Goal: Information Seeking & Learning: Learn about a topic

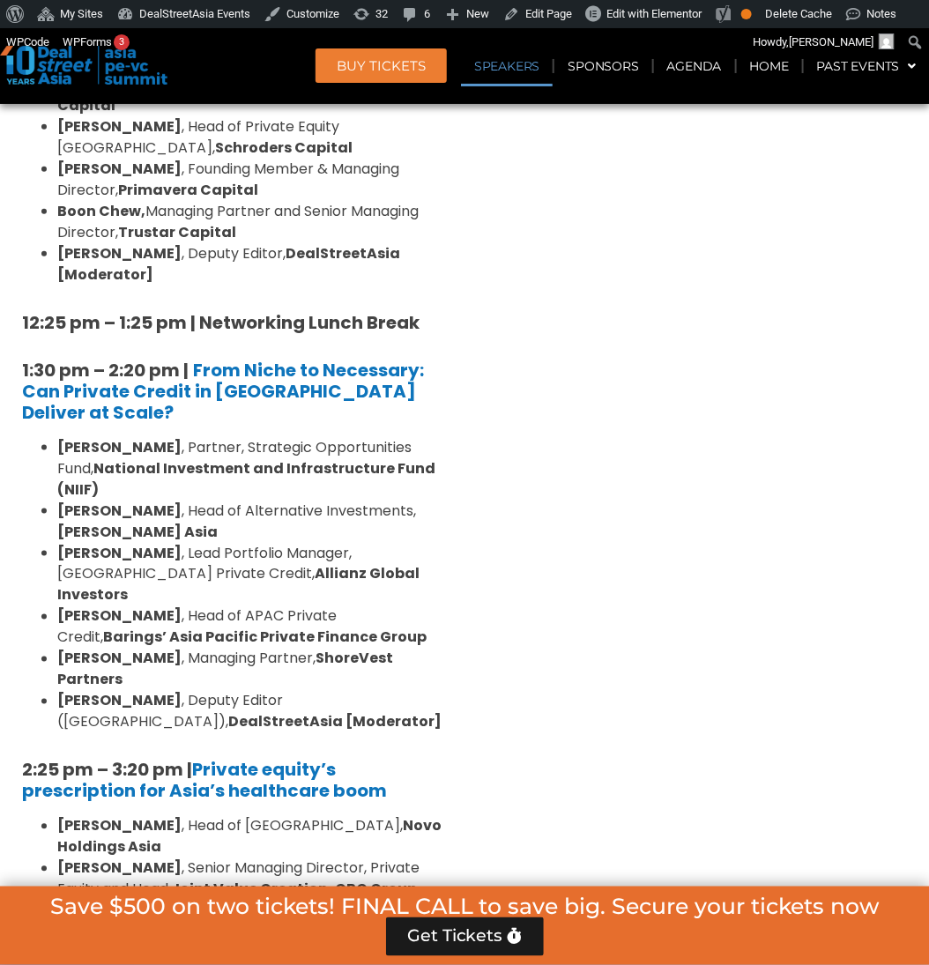
scroll to position [2157, 0]
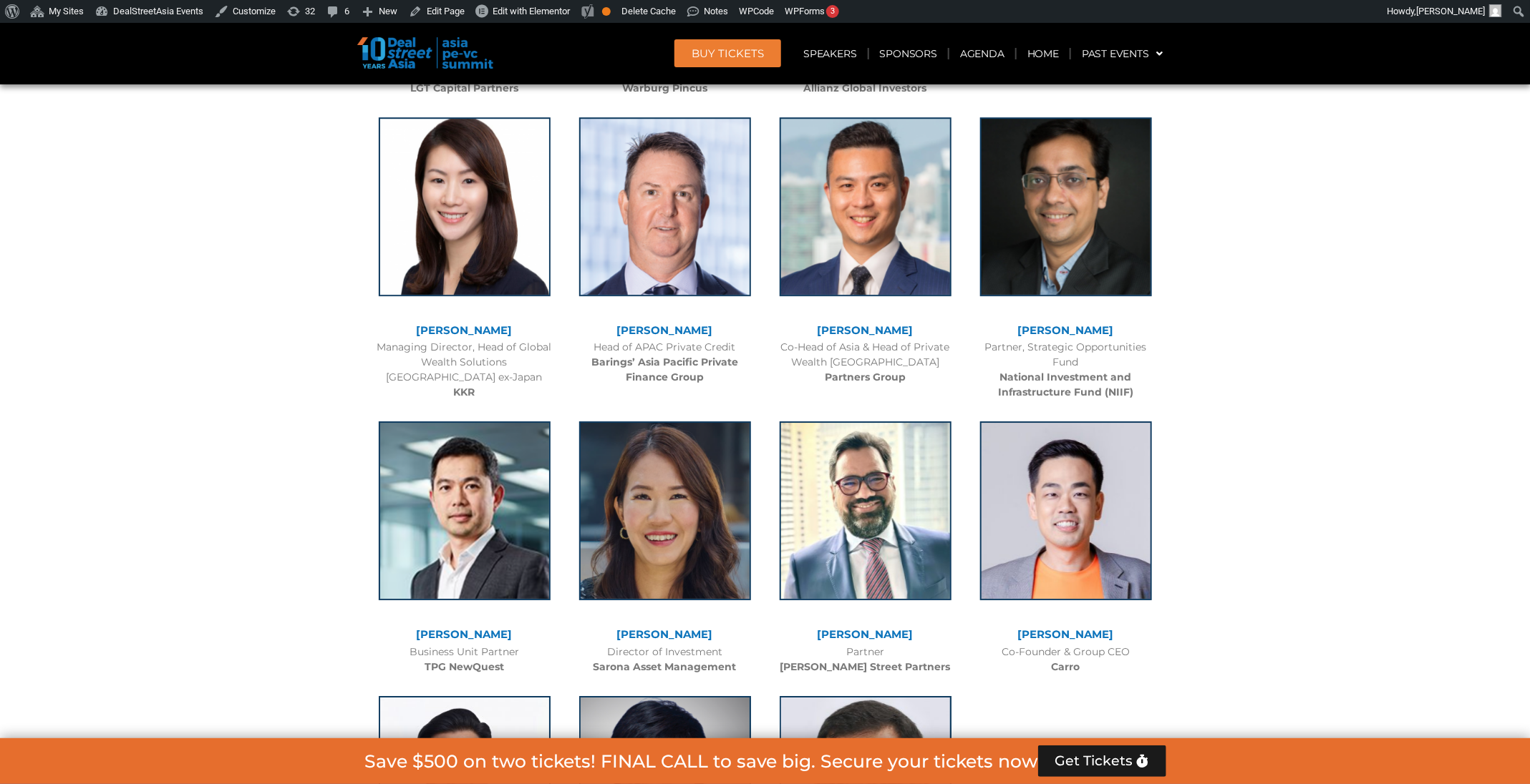
scroll to position [2464, 0]
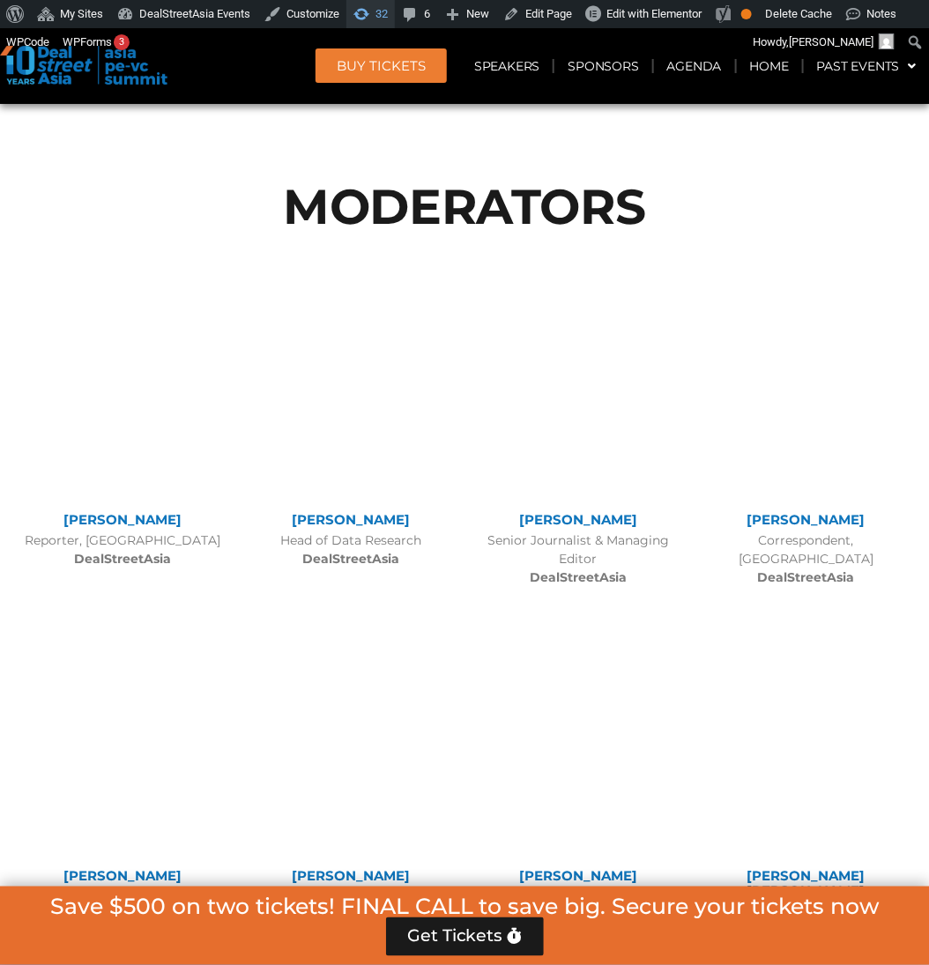
scroll to position [12467, 0]
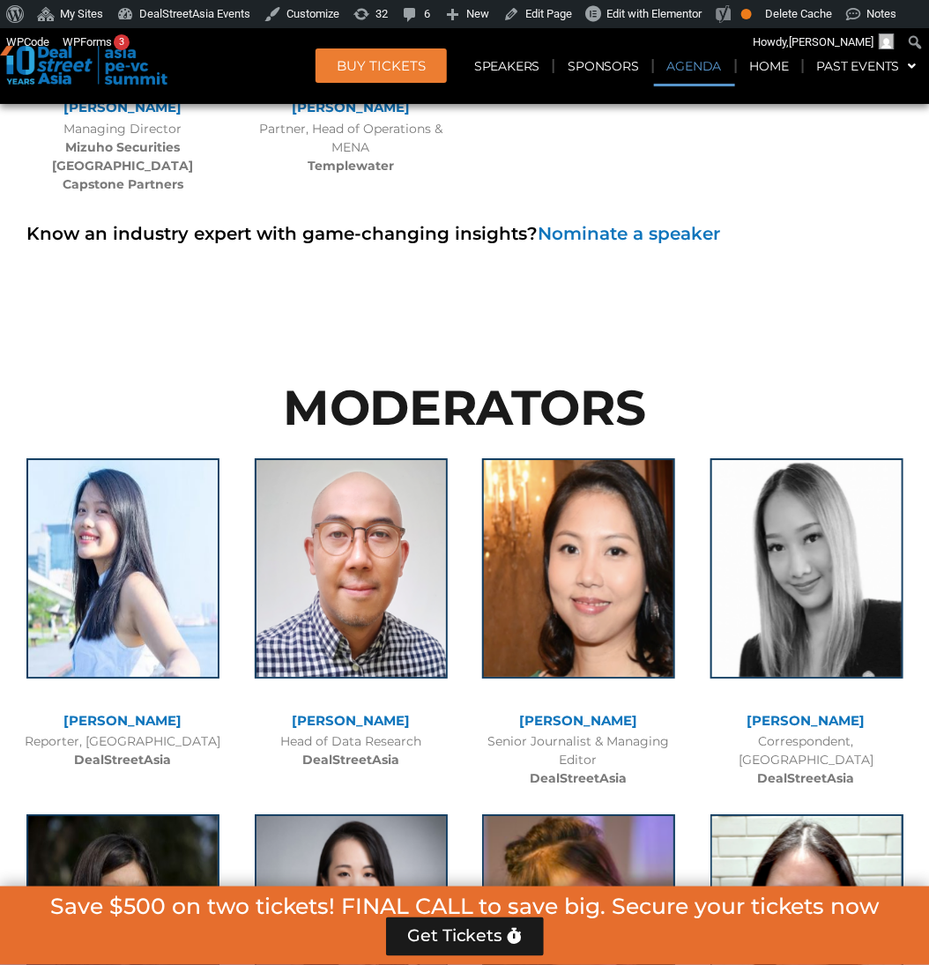
click at [672, 71] on link "Agenda" at bounding box center [694, 66] width 81 height 41
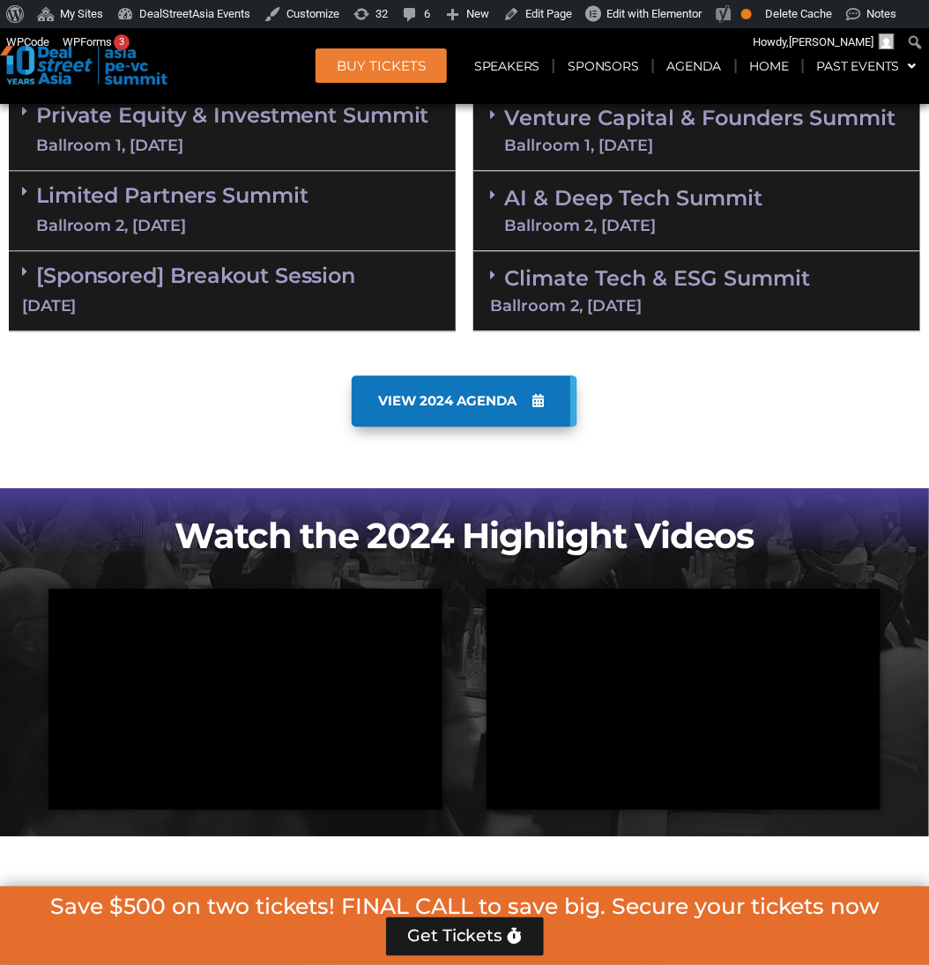
scroll to position [920, 0]
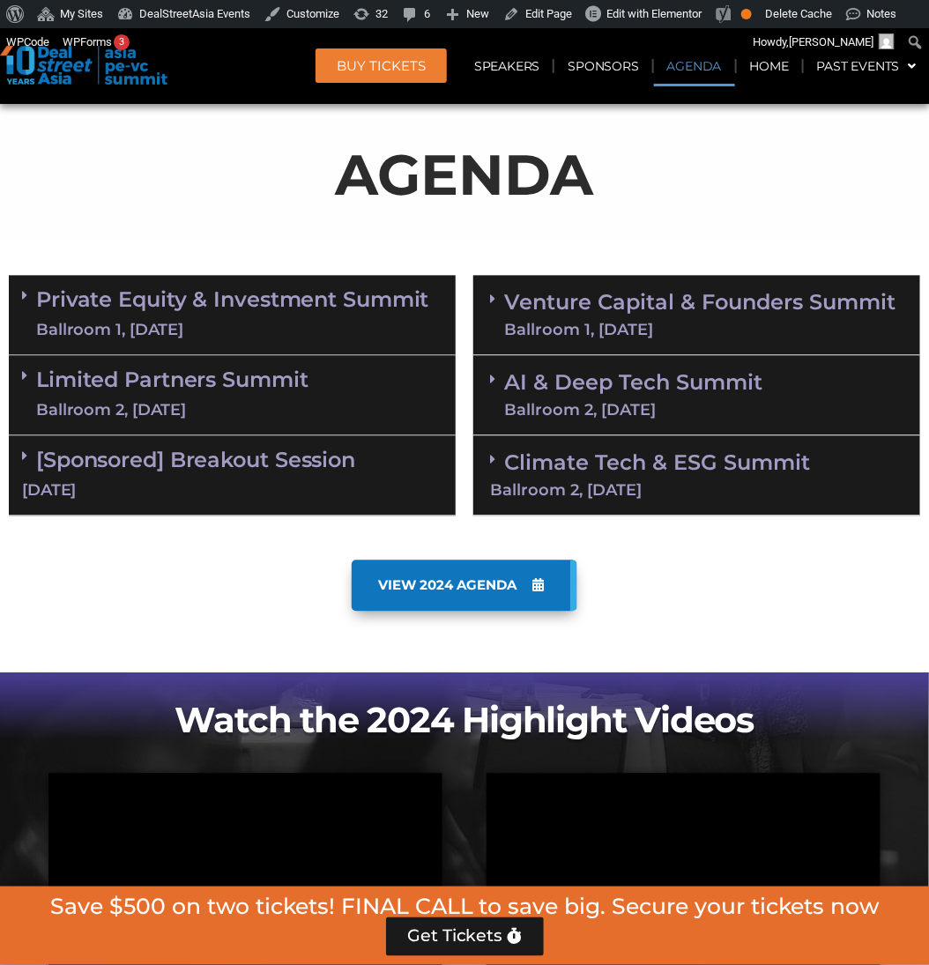
click at [662, 304] on link "Venture Capital & Founders​ Summit Ballroom 1, 11 Sept" at bounding box center [699, 316] width 391 height 46
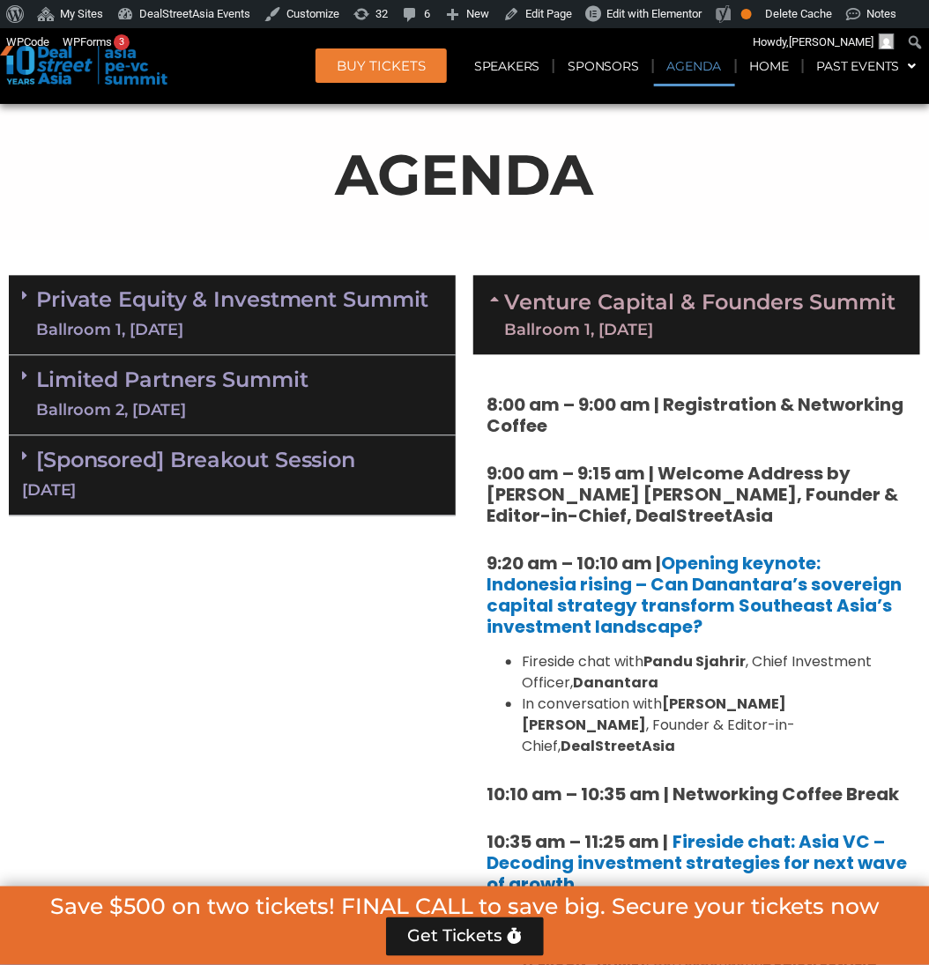
click at [662, 304] on link "Venture Capital & Founders​ Summit Ballroom 1, 11 Sept" at bounding box center [699, 316] width 391 height 46
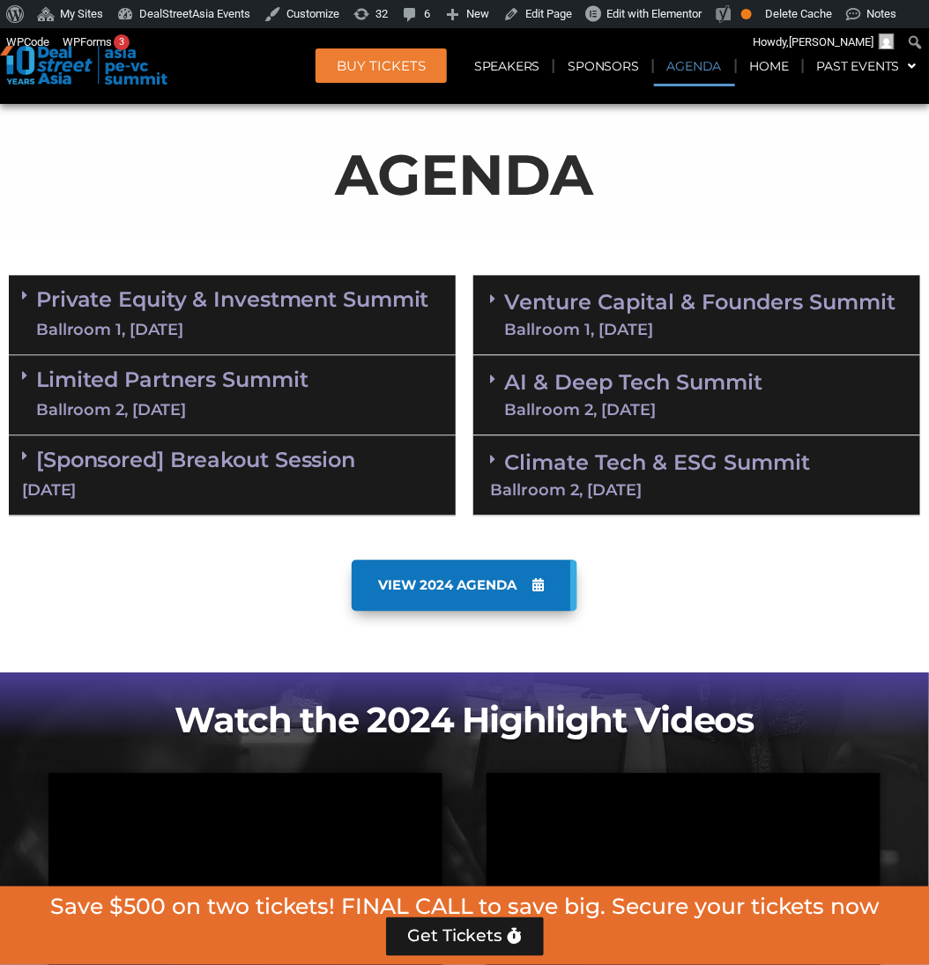
click at [645, 376] on link "AI & Deep Tech Summit Ballroom 2, 11 Sept" at bounding box center [633, 396] width 258 height 46
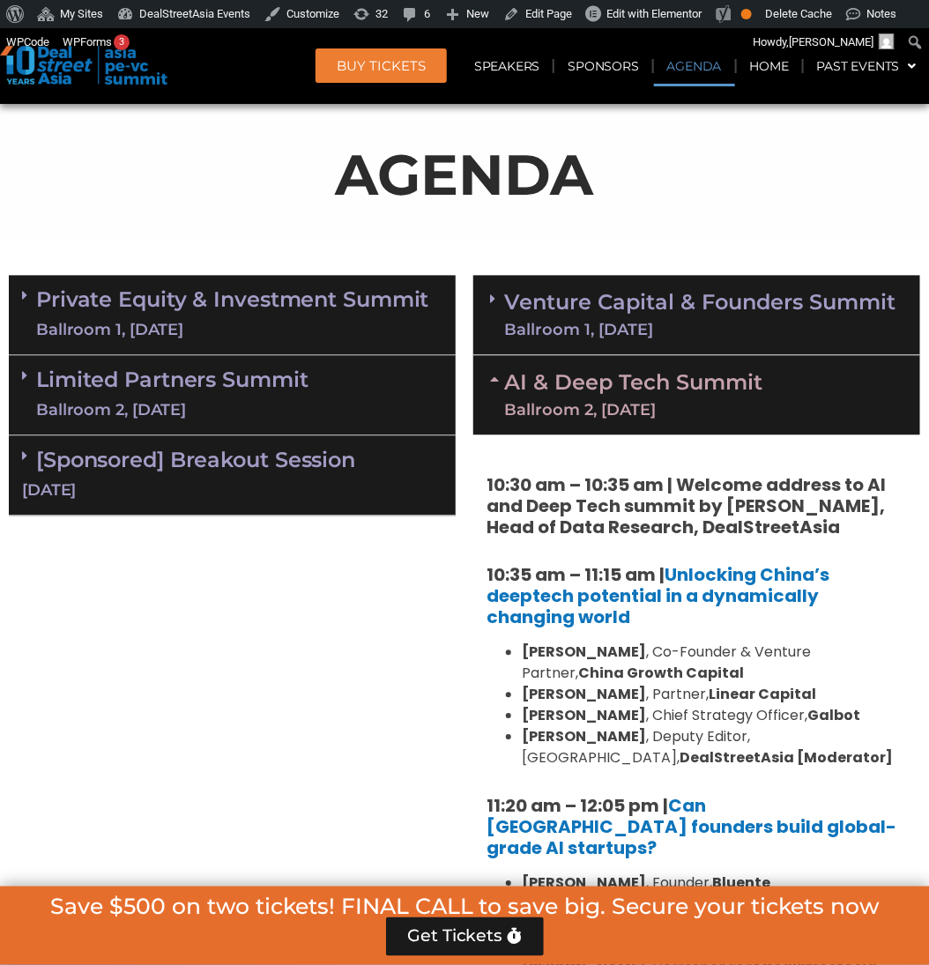
click at [645, 376] on link "AI & Deep Tech Summit Ballroom 2, 11 Sept" at bounding box center [633, 396] width 258 height 46
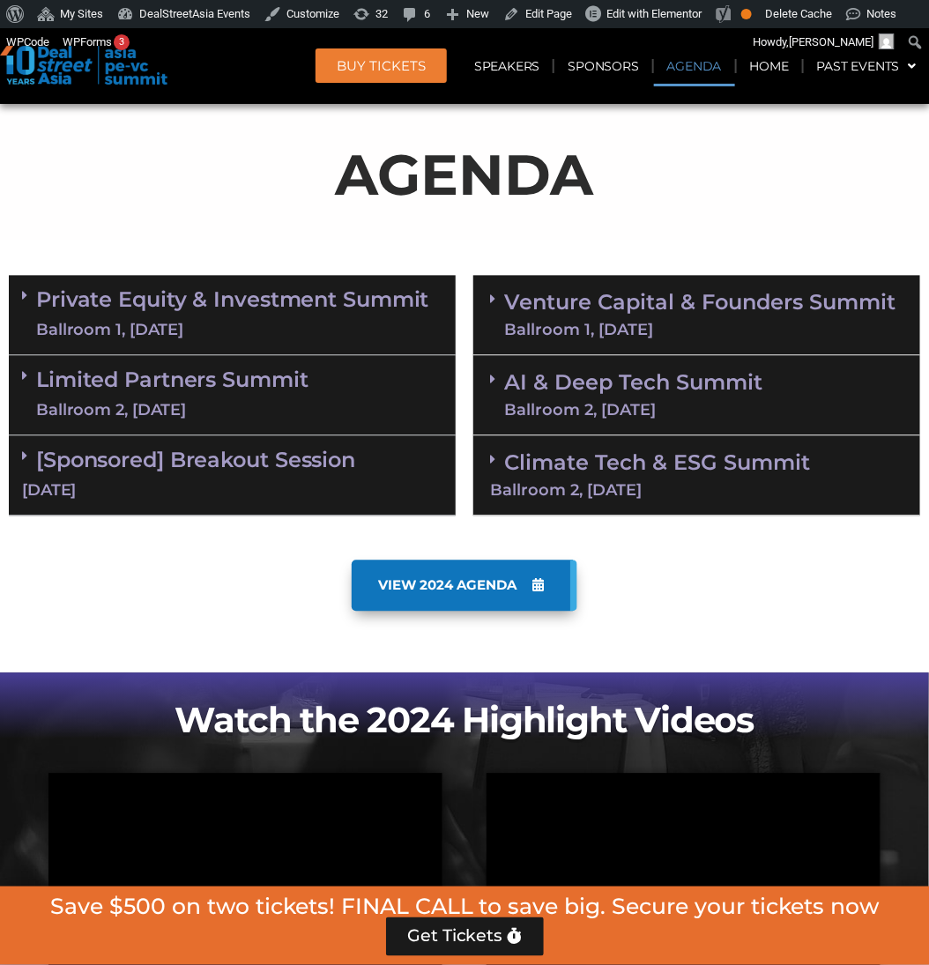
click at [295, 312] on link "Private Equity & Investment Summit Ballroom 1, 10 Sept" at bounding box center [232, 315] width 393 height 53
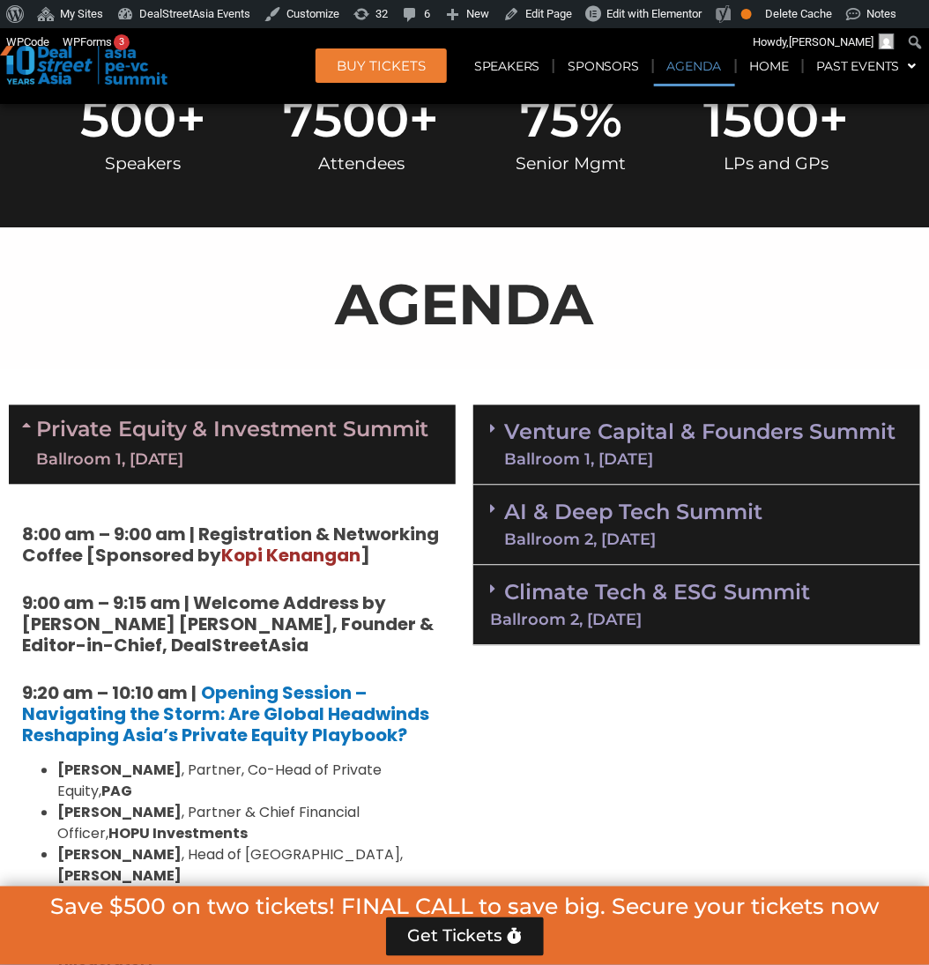
scroll to position [775, 0]
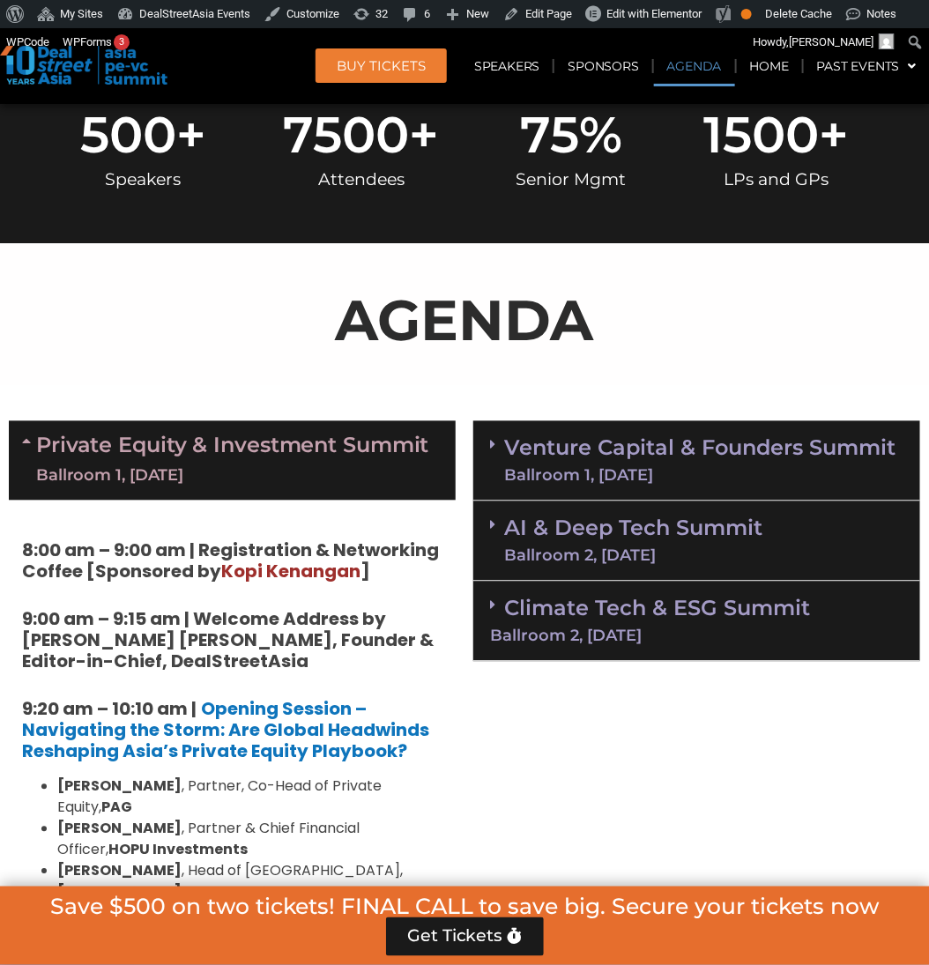
click at [331, 441] on link "Private Equity & Investment Summit Ballroom 1, 10 Sept" at bounding box center [232, 461] width 393 height 53
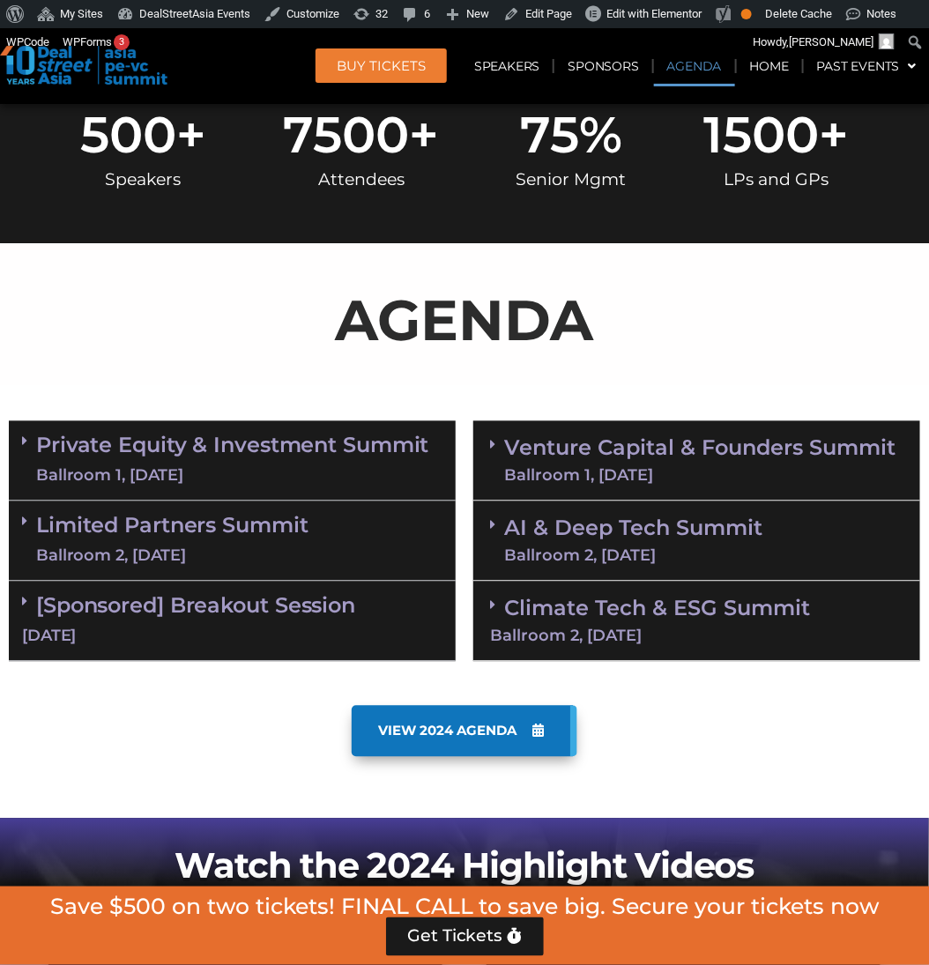
click at [597, 529] on link "AI & Deep Tech Summit Ballroom 2, 11 Sept" at bounding box center [633, 541] width 258 height 46
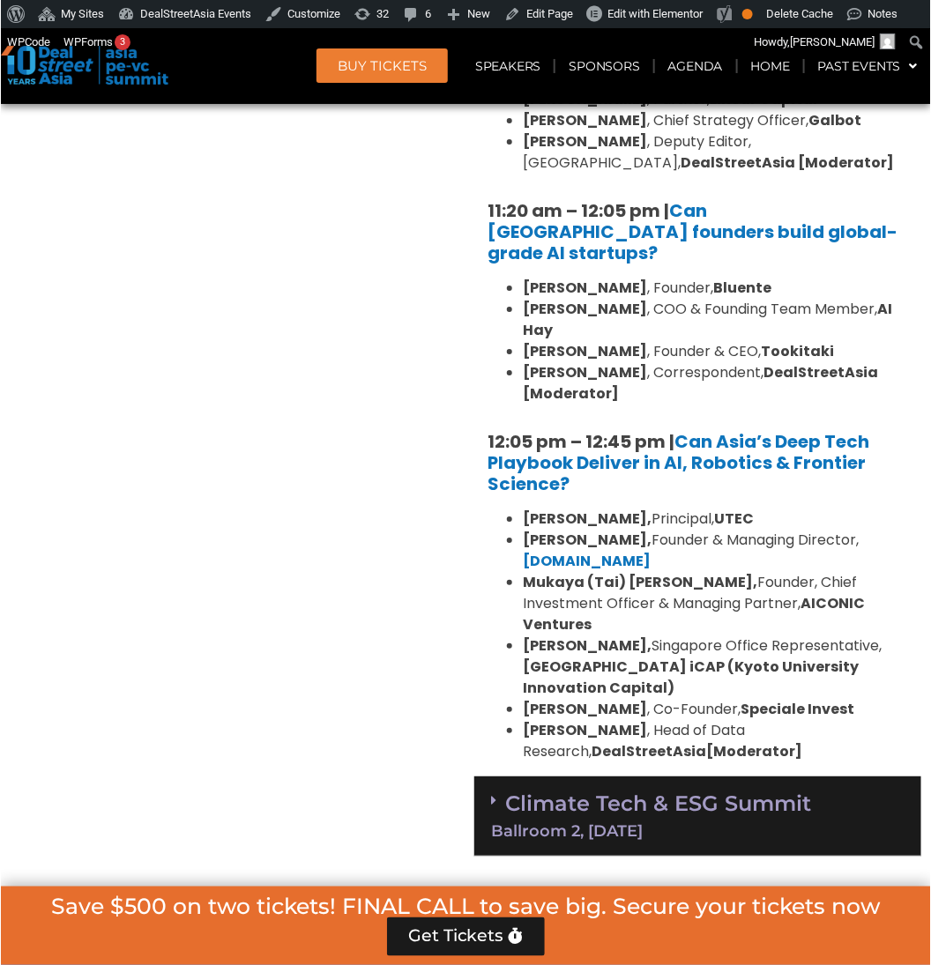
scroll to position [1495, 0]
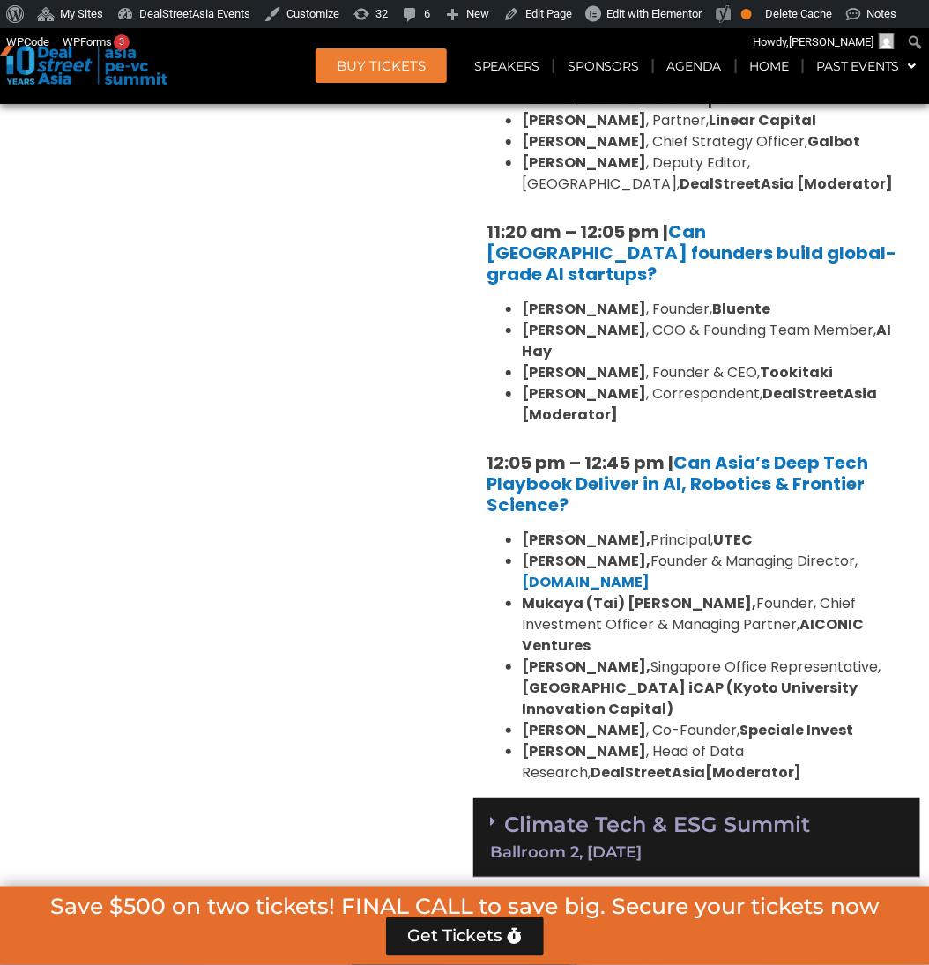
click at [597, 593] on b "Mukaya (Tai) [PERSON_NAME]," at bounding box center [639, 603] width 235 height 20
click at [399, 401] on div "Private Equity & Investment Summit Ballroom 1, 10 Sept 8:00 am – 9:00 am | Regi…" at bounding box center [232, 289] width 465 height 1195
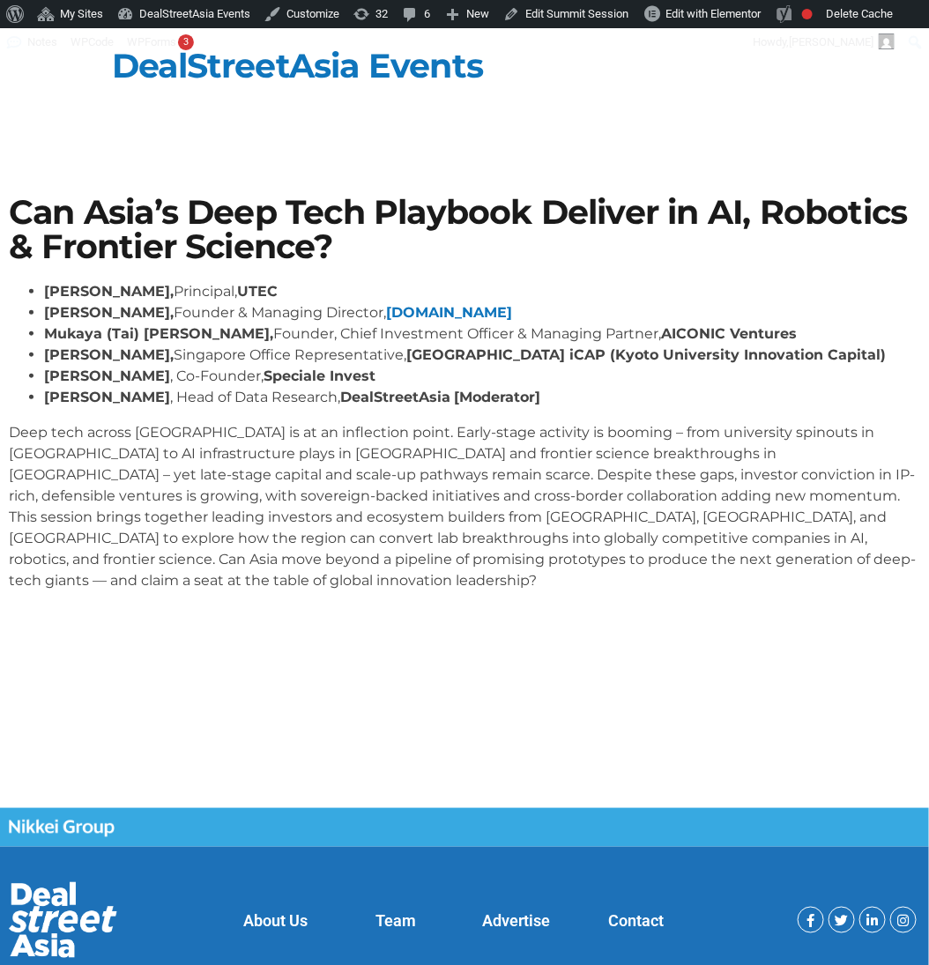
click at [379, 484] on p "Deep tech across [GEOGRAPHIC_DATA] is at an inflection point. Early-stage activ…" at bounding box center [465, 506] width 912 height 169
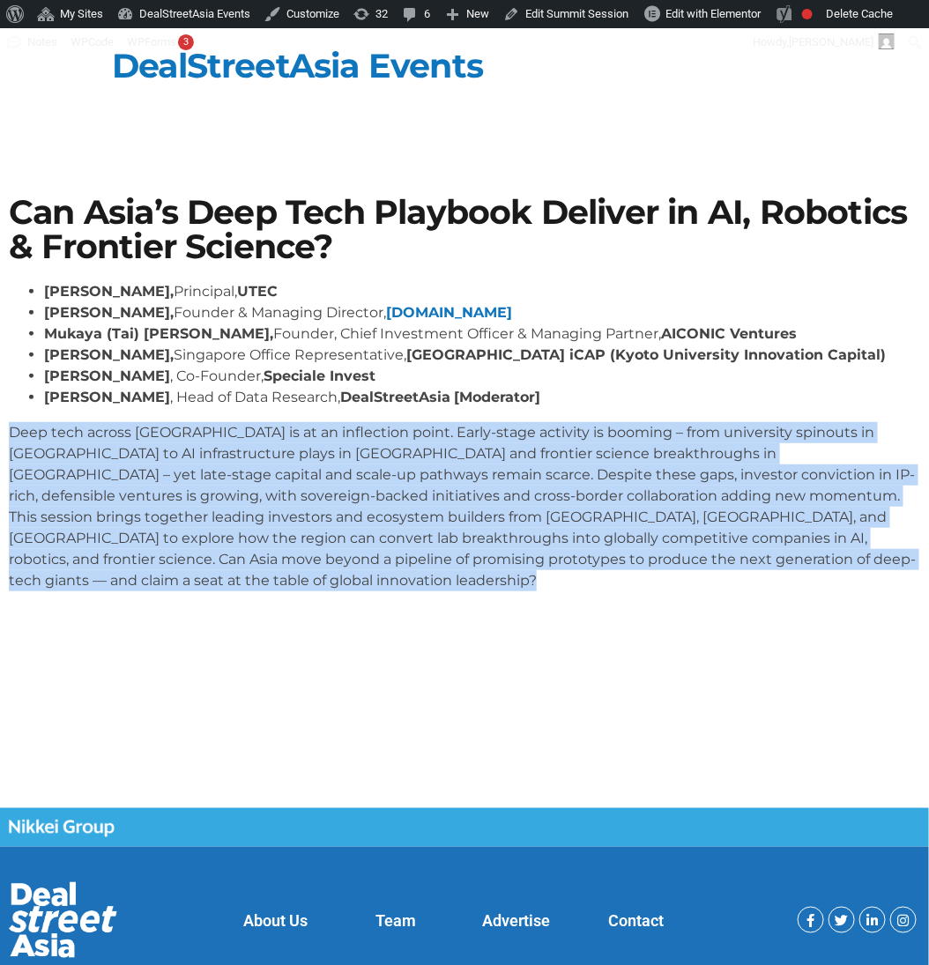
click at [379, 484] on p "Deep tech across [GEOGRAPHIC_DATA] is at an inflection point. Early-stage activ…" at bounding box center [465, 506] width 912 height 169
copy body "Deep tech across [GEOGRAPHIC_DATA] is at an inflection point. Early-stage activ…"
click at [786, 607] on section "Can Asia’s Deep Tech Playbook Deliver in AI, Robotics & Frontier Science? [PERS…" at bounding box center [464, 401] width 929 height 516
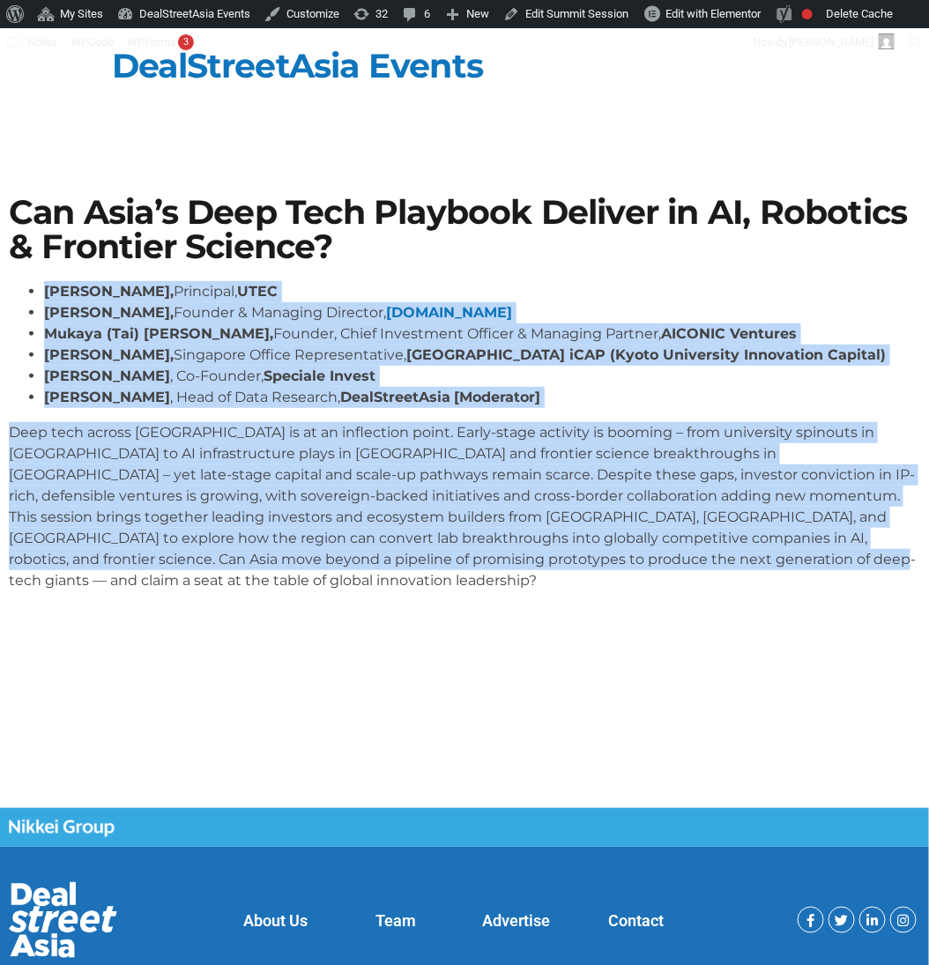
drag, startPoint x: 620, startPoint y: 558, endPoint x: 34, endPoint y: 284, distance: 647.2
click at [34, 284] on div "[PERSON_NAME], Principal, UTEC [PERSON_NAME], Founder & Managing Director, [DOM…" at bounding box center [465, 436] width 912 height 310
copy div "Lorem Ipsumd, Sitametco, ADIP Elitse Doeius, Tempori & Utlabore Etdolore, Magn7…"
click at [628, 525] on p "Deep tech across [GEOGRAPHIC_DATA] is at an inflection point. Early-stage activ…" at bounding box center [465, 506] width 912 height 169
drag, startPoint x: 584, startPoint y: 565, endPoint x: 47, endPoint y: 286, distance: 605.3
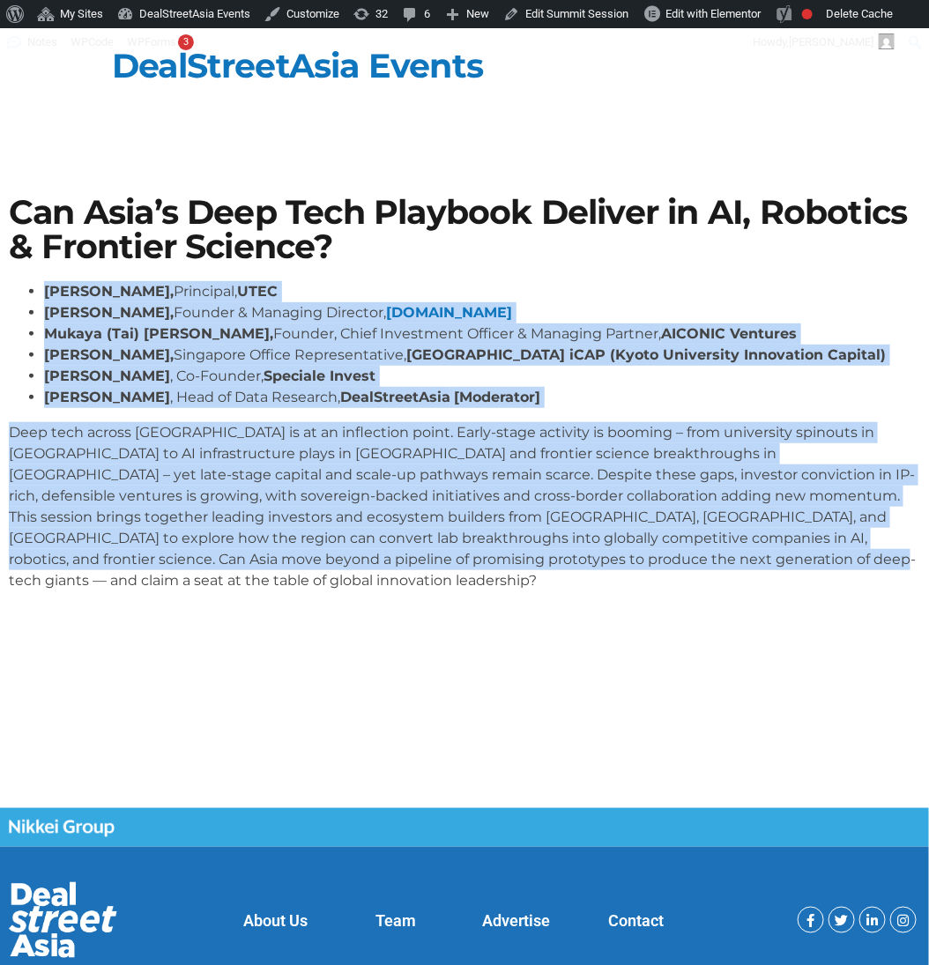
click at [47, 286] on div "Kiran Mysore, Principal, UTEC Aditya Mathur, Founder & Managing Director, Elev8…" at bounding box center [465, 436] width 912 height 310
copy div "Kiran Mysore, Principal, UTEC Aditya Mathur, Founder & Managing Director, Elev8…"
click at [523, 485] on p "Deep tech across Asia is at an inflection point. Early-stage activity is boomin…" at bounding box center [465, 506] width 912 height 169
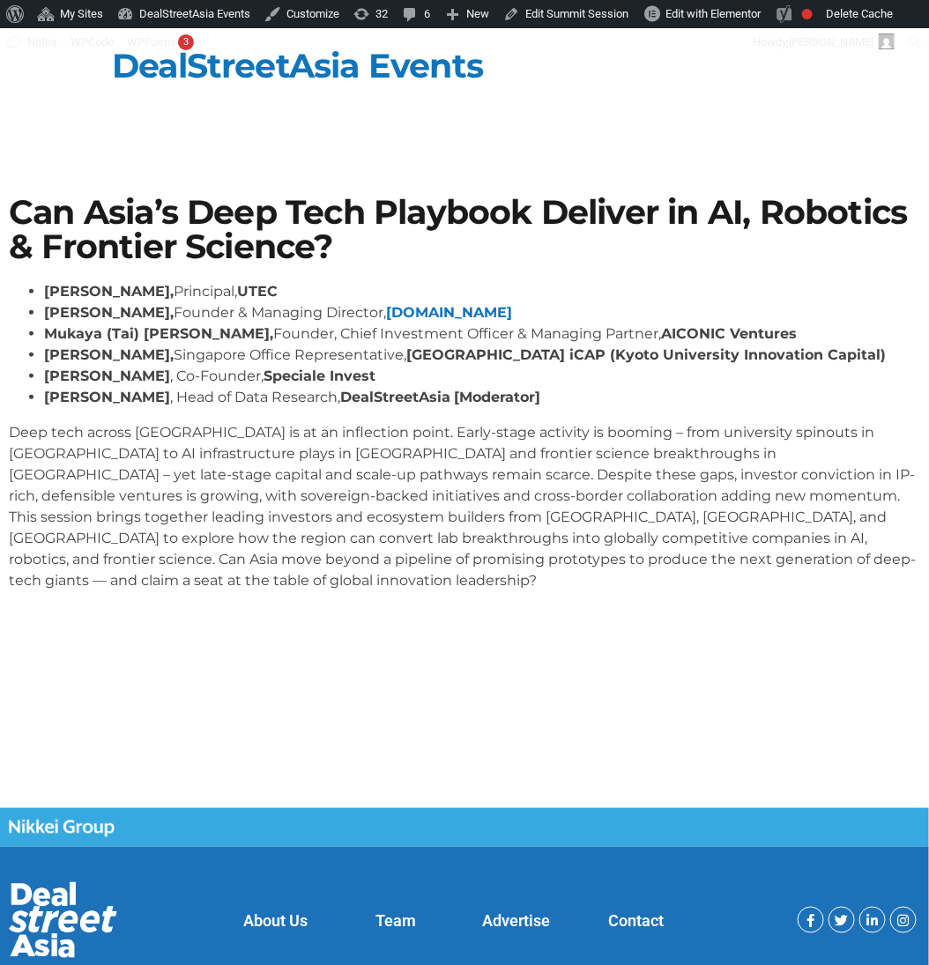
click at [523, 485] on p "Deep tech across Asia is at an inflection point. Early-stage activity is boomin…" at bounding box center [465, 506] width 912 height 169
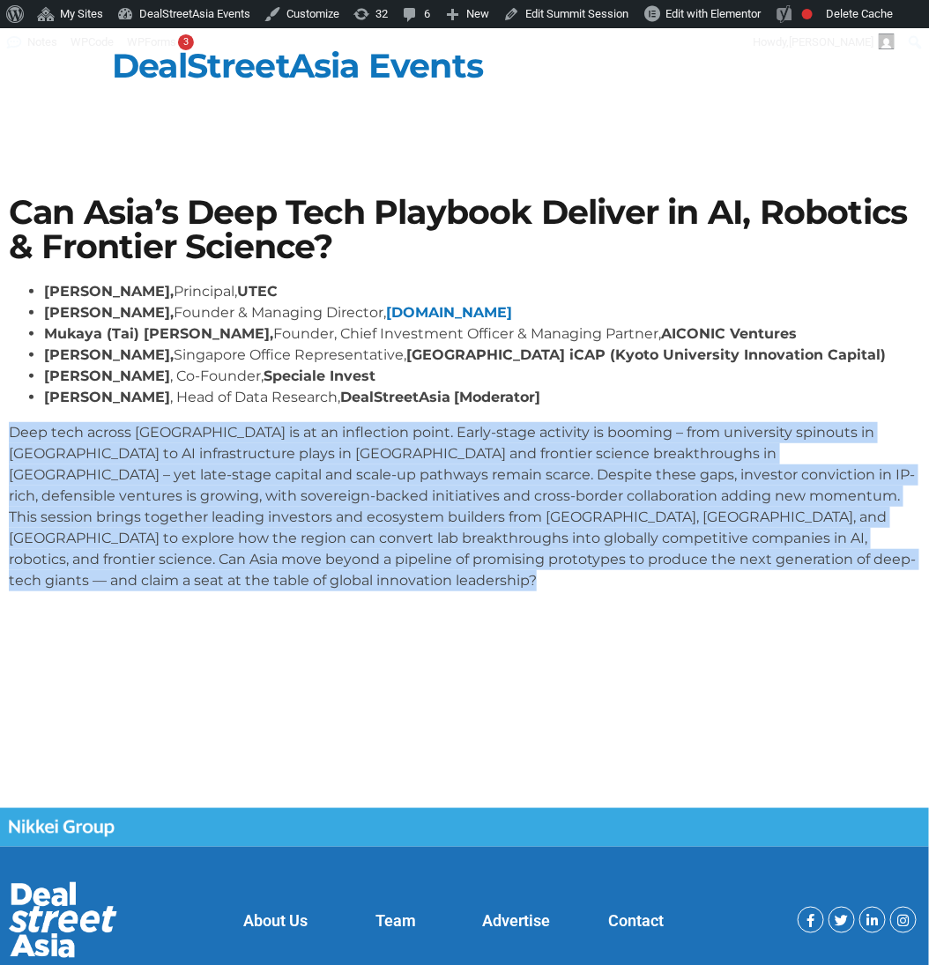
click at [523, 485] on p "Deep tech across Asia is at an inflection point. Early-stage activity is boomin…" at bounding box center [465, 506] width 912 height 169
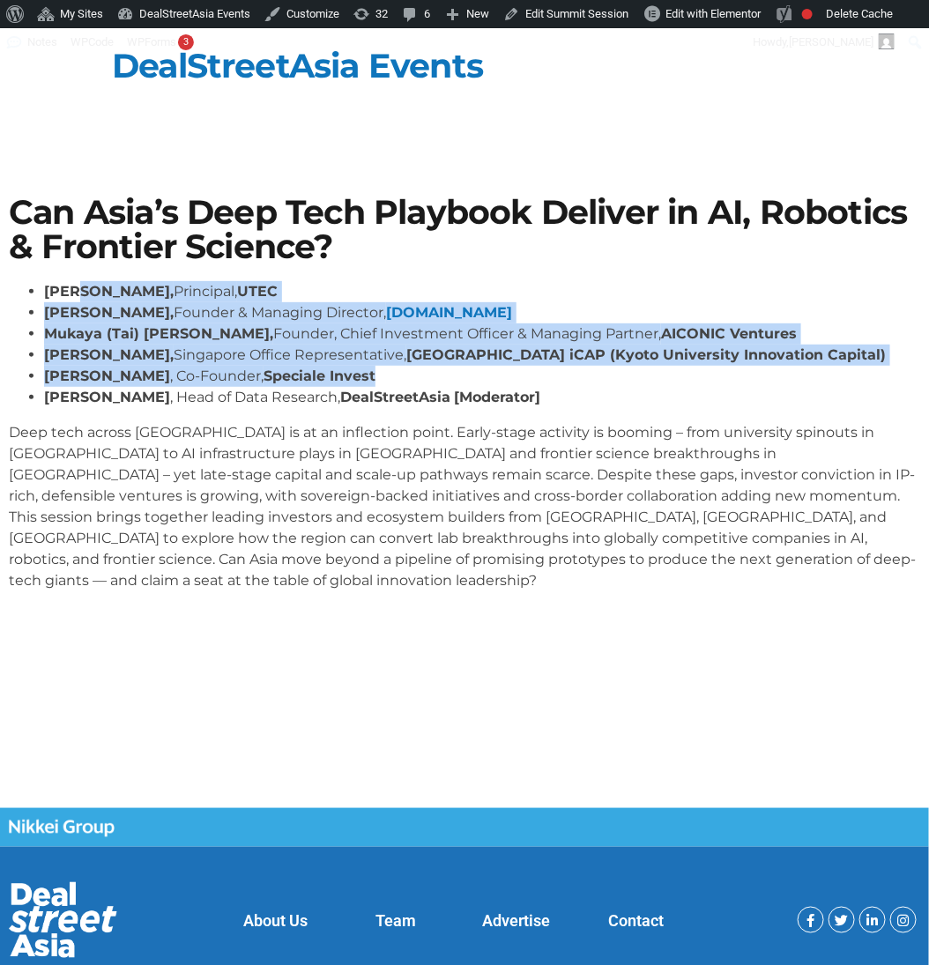
drag, startPoint x: 555, startPoint y: 378, endPoint x: 74, endPoint y: 286, distance: 489.3
click at [74, 286] on ul "Kiran Mysore, Principal, UTEC Aditya Mathur, Founder & Managing Director, Elev8…" at bounding box center [465, 344] width 912 height 127
click at [571, 397] on li "Andi Haswidi , Head of Data Research, DealStreetAsia [Moderator]" at bounding box center [482, 397] width 876 height 21
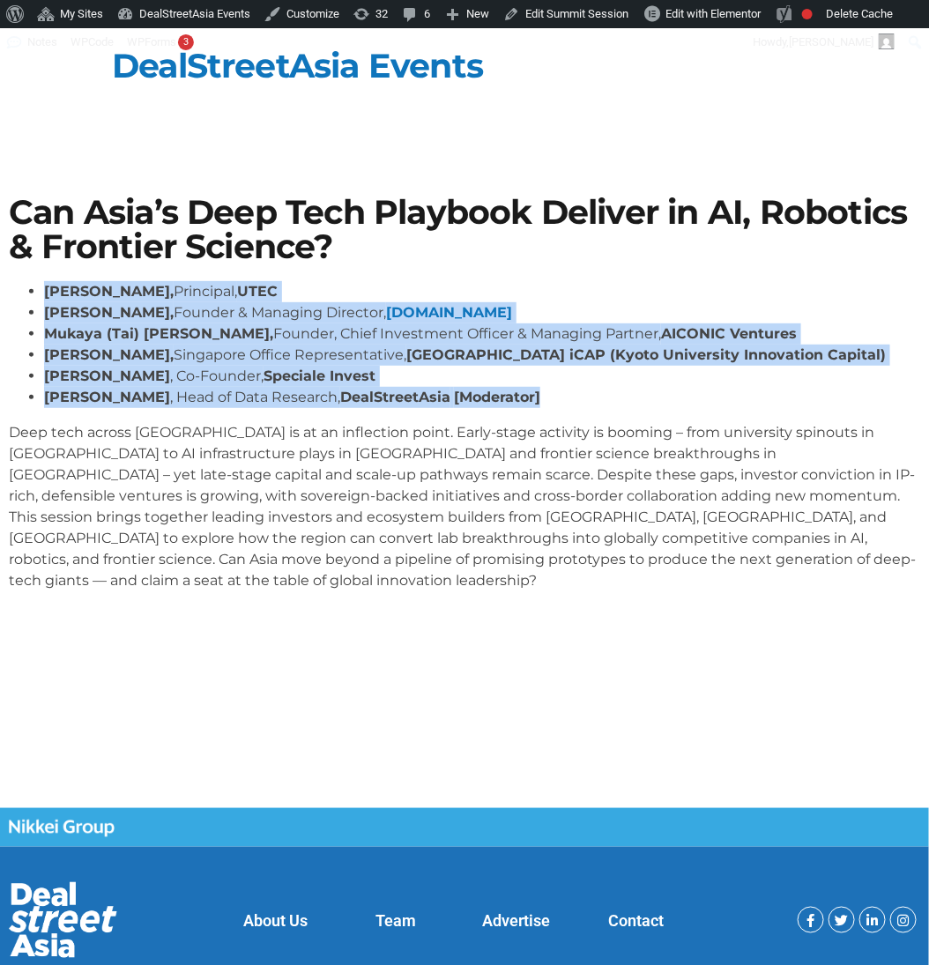
drag, startPoint x: 478, startPoint y: 386, endPoint x: 41, endPoint y: 294, distance: 446.1
click at [41, 294] on ul "Kiran Mysore, Principal, UTEC Aditya Mathur, Founder & Managing Director, Elev8…" at bounding box center [465, 344] width 912 height 127
copy ul "Kiran Mysore, Principal, UTEC Aditya Mathur, Founder & Managing Director, Elev8…"
click at [510, 398] on strong "[Moderator]" at bounding box center [497, 397] width 86 height 17
drag, startPoint x: 525, startPoint y: 396, endPoint x: 4, endPoint y: 287, distance: 531.5
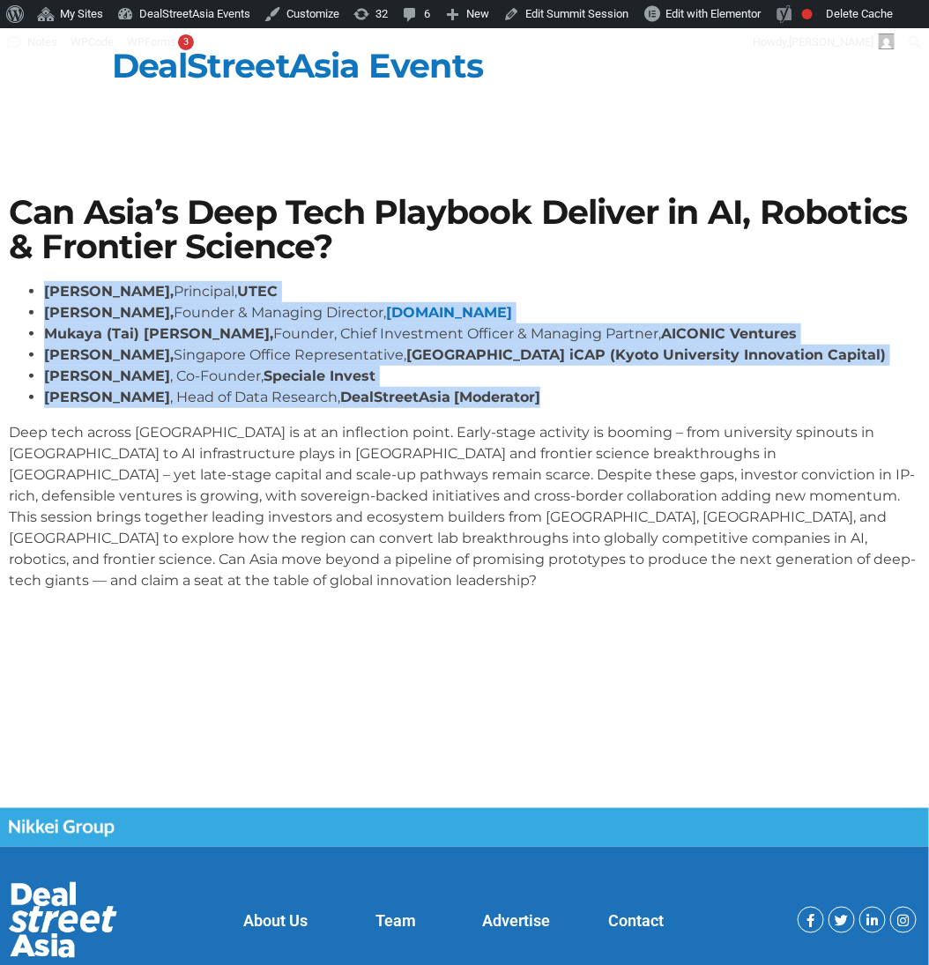
click at [4, 287] on div "Can Asia’s Deep Tech Playbook Deliver in AI, Robotics & Frontier Science? Kiran…" at bounding box center [464, 401] width 929 height 428
copy ul "Kiran Mysore, Principal, UTEC Aditya Mathur, Founder & Managing Director, Elev8…"
